Goal: Information Seeking & Learning: Check status

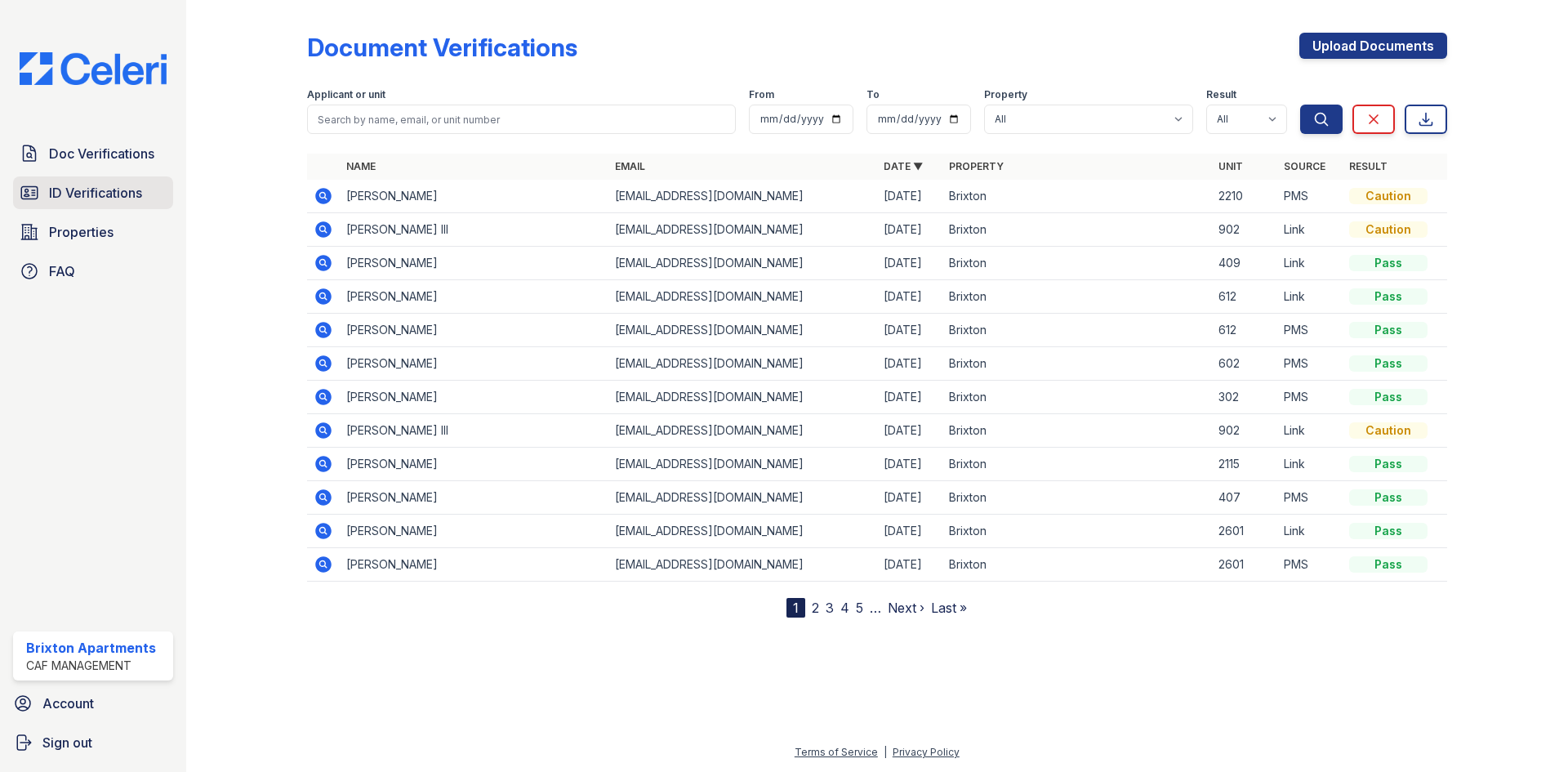
click at [107, 190] on span "ID Verifications" at bounding box center [95, 193] width 93 height 20
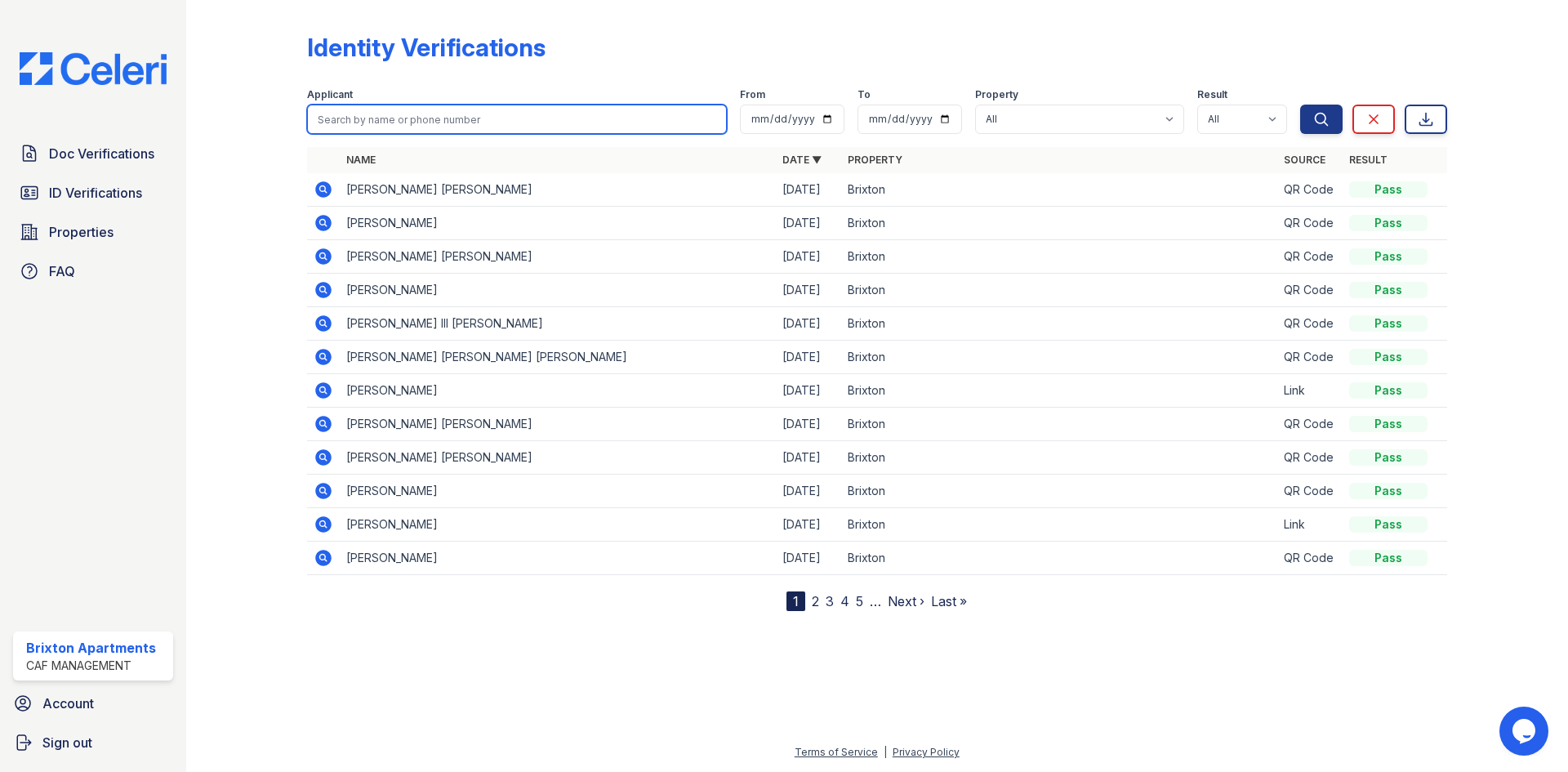
click at [396, 113] on input "search" at bounding box center [517, 120] width 419 height 30
type input "[PERSON_NAME]"
click at [1300, 105] on button "Search" at bounding box center [1321, 120] width 42 height 30
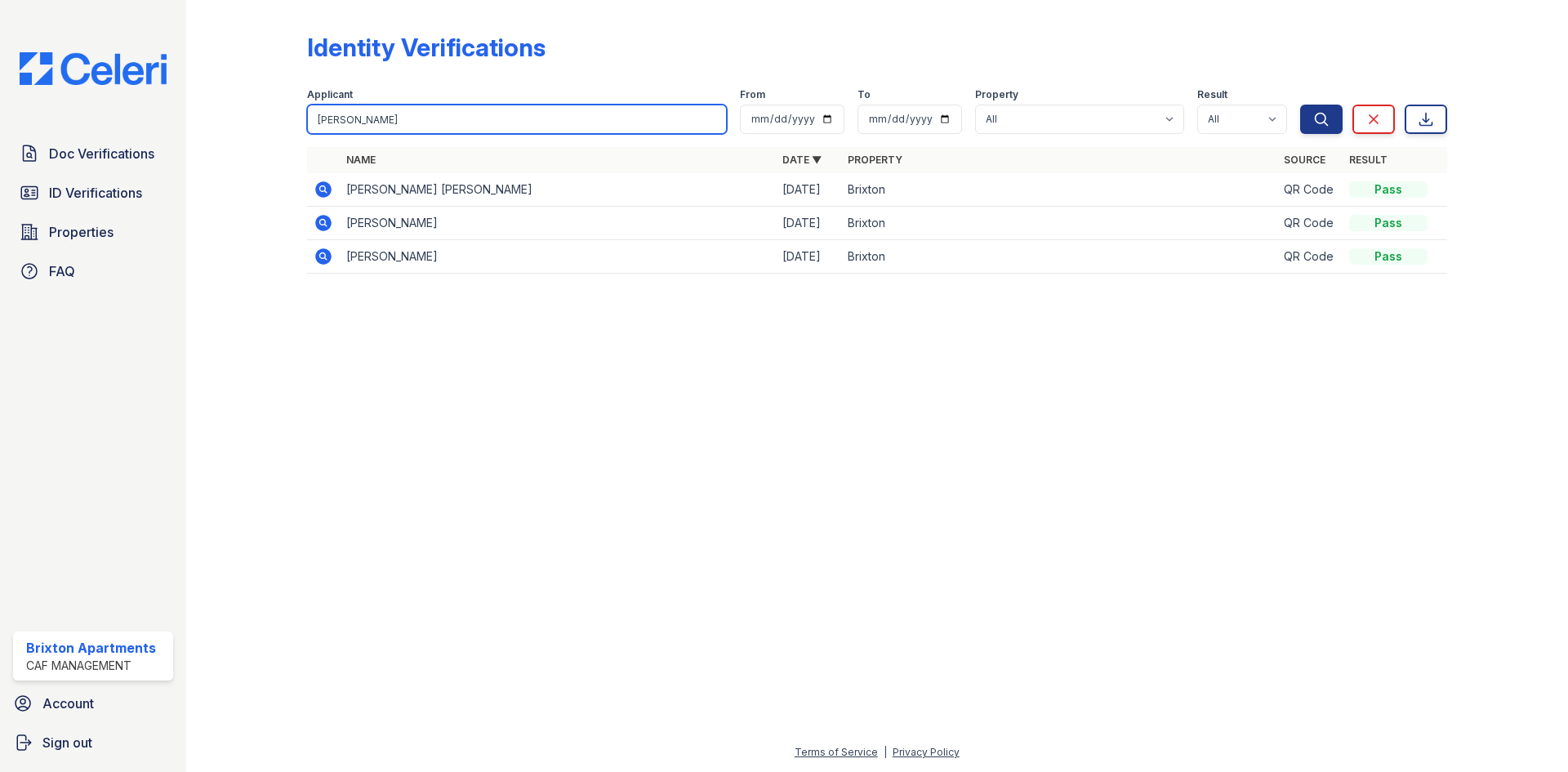
drag, startPoint x: 255, startPoint y: 116, endPoint x: 67, endPoint y: 102, distance: 188.5
click at [78, 104] on div "Doc Verifications ID Verifications Properties FAQ [GEOGRAPHIC_DATA] CAF Managem…" at bounding box center [784, 386] width 1568 height 772
type input "[PERSON_NAME]"
click at [1300, 105] on button "Search" at bounding box center [1321, 120] width 42 height 30
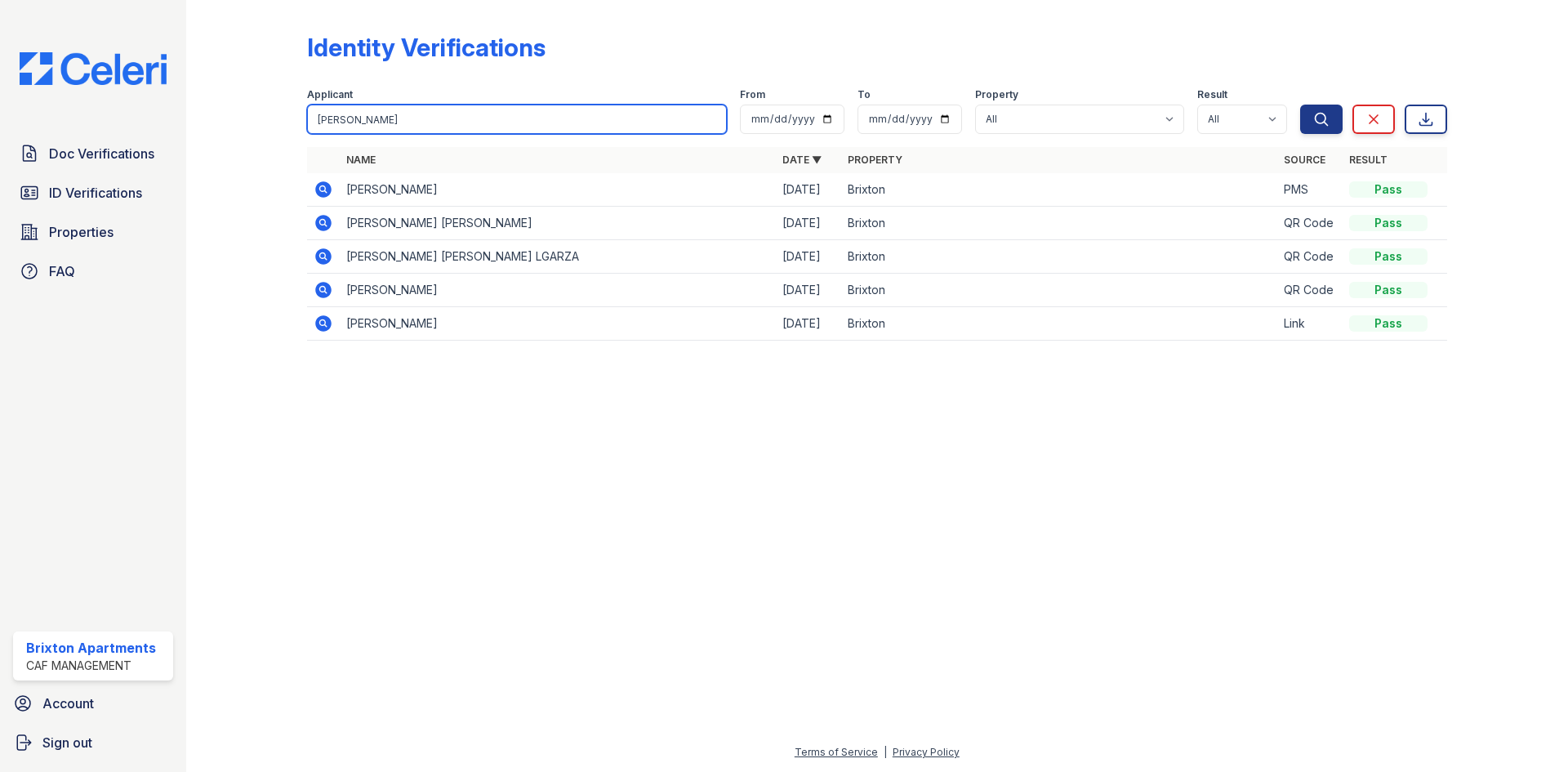
click at [715, 123] on input "[PERSON_NAME]" at bounding box center [517, 120] width 419 height 30
